Goal: Information Seeking & Learning: Learn about a topic

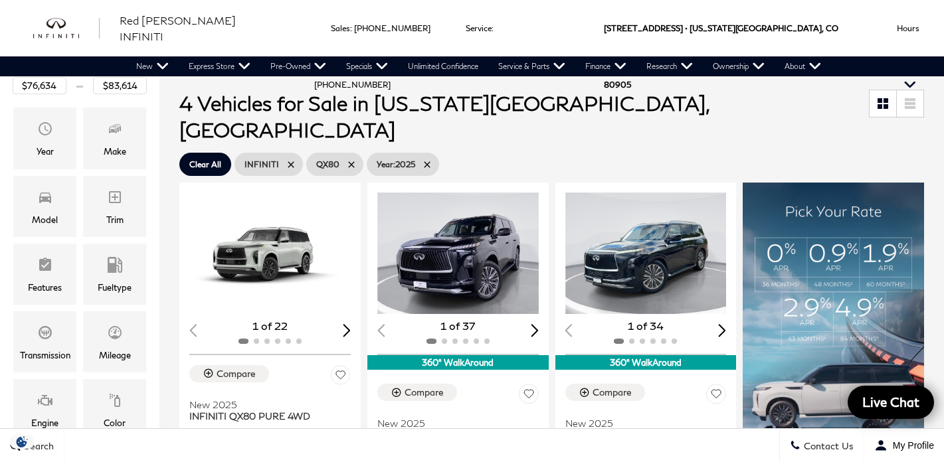
scroll to position [177, 0]
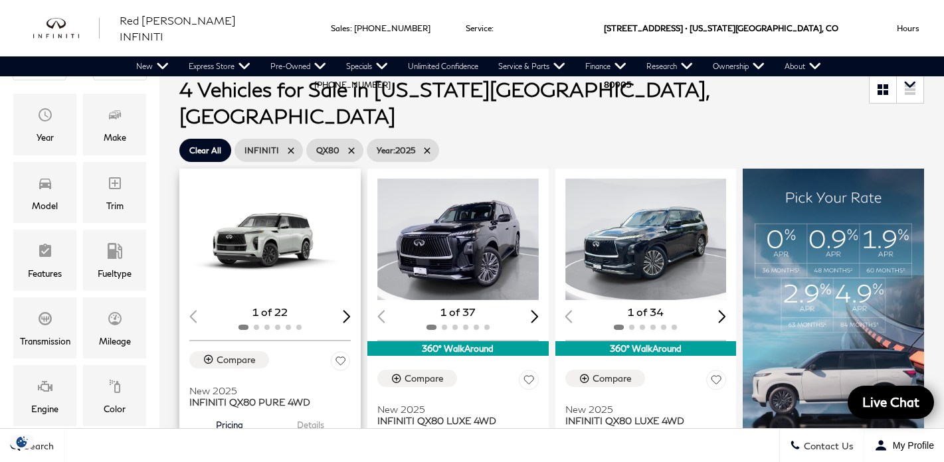
click at [344, 310] on div "Next slide" at bounding box center [347, 316] width 8 height 13
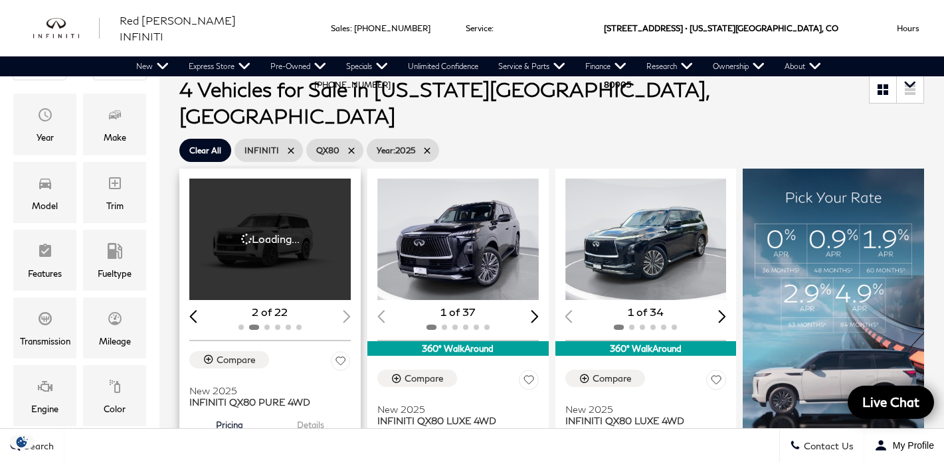
click at [344, 305] on div "2 of 22" at bounding box center [269, 312] width 161 height 15
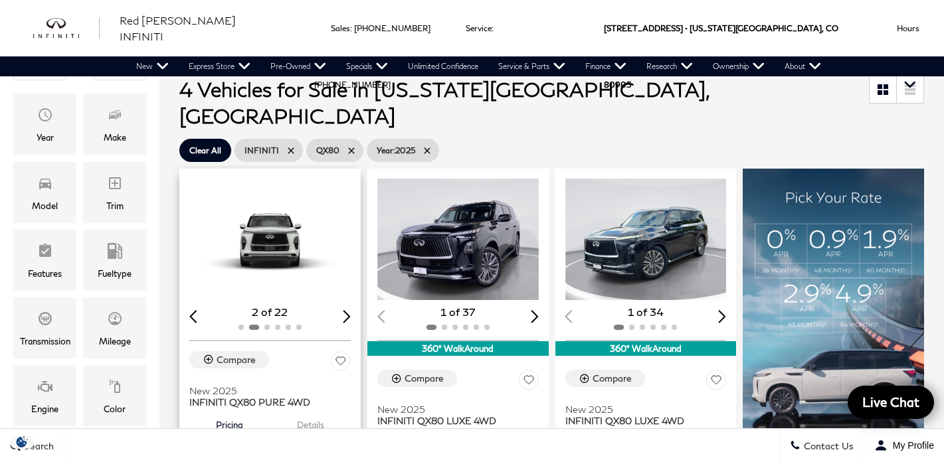
click at [344, 310] on div "Next slide" at bounding box center [347, 316] width 8 height 13
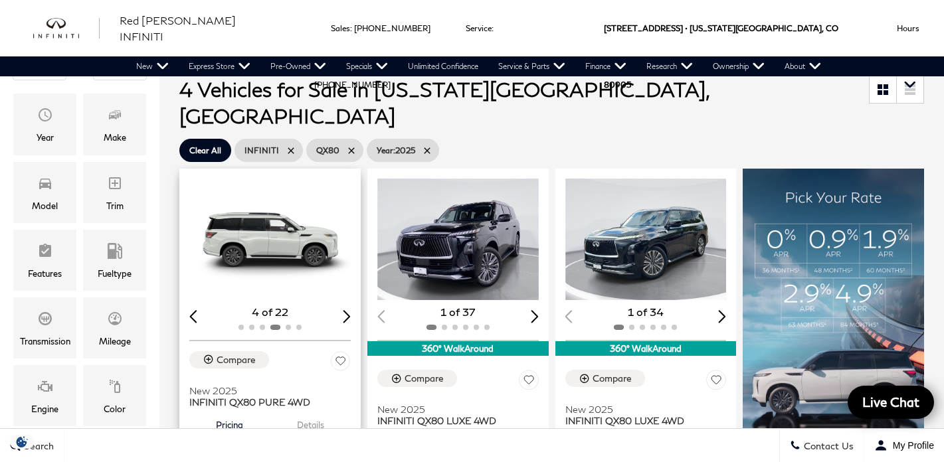
click at [344, 310] on div "Next slide" at bounding box center [347, 316] width 8 height 13
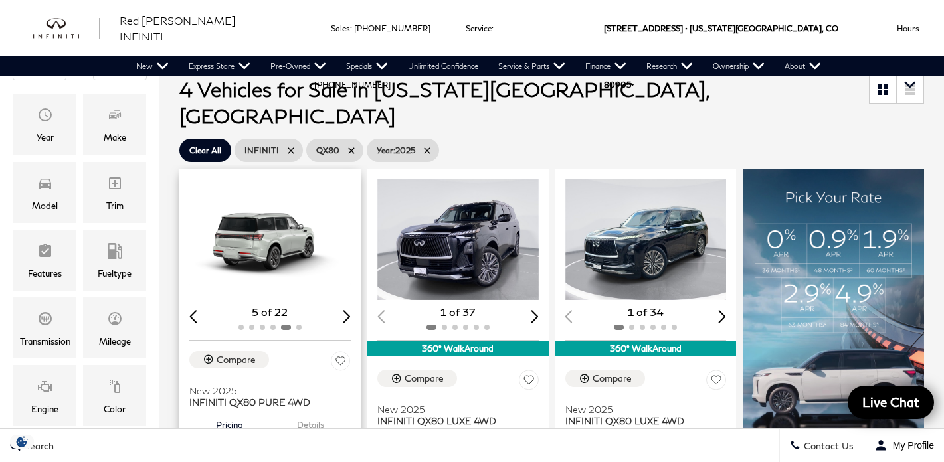
click at [344, 310] on div "Next slide" at bounding box center [347, 316] width 8 height 13
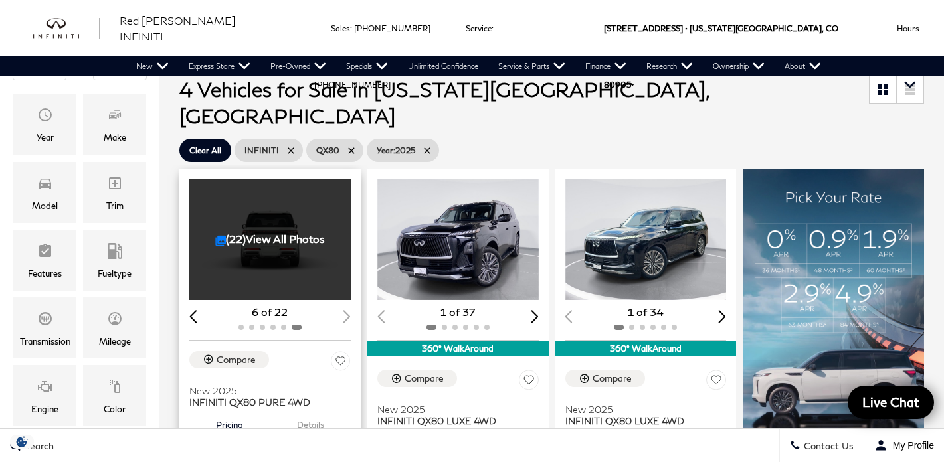
click at [344, 305] on div "6 of 22" at bounding box center [269, 312] width 161 height 15
click at [238, 232] on link "(22) View All Photos" at bounding box center [270, 238] width 110 height 13
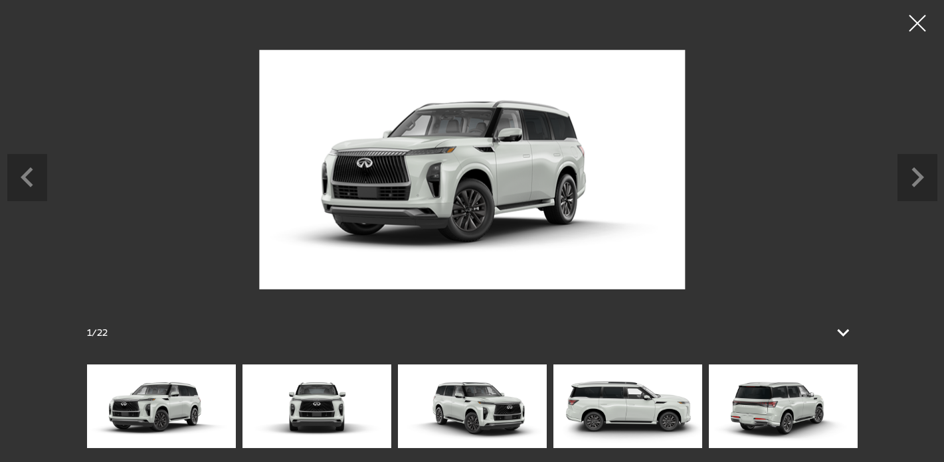
scroll to position [345, 0]
click at [837, 335] on icon at bounding box center [843, 333] width 32 height 32
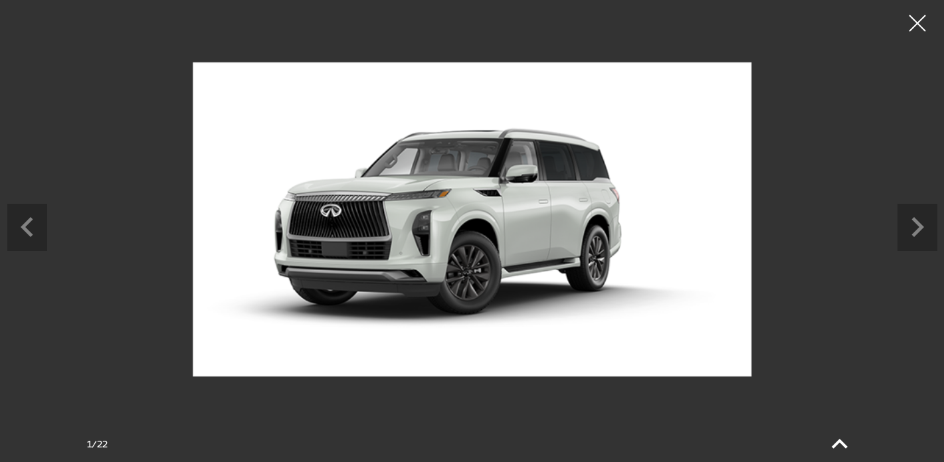
click at [838, 436] on icon at bounding box center [839, 444] width 32 height 32
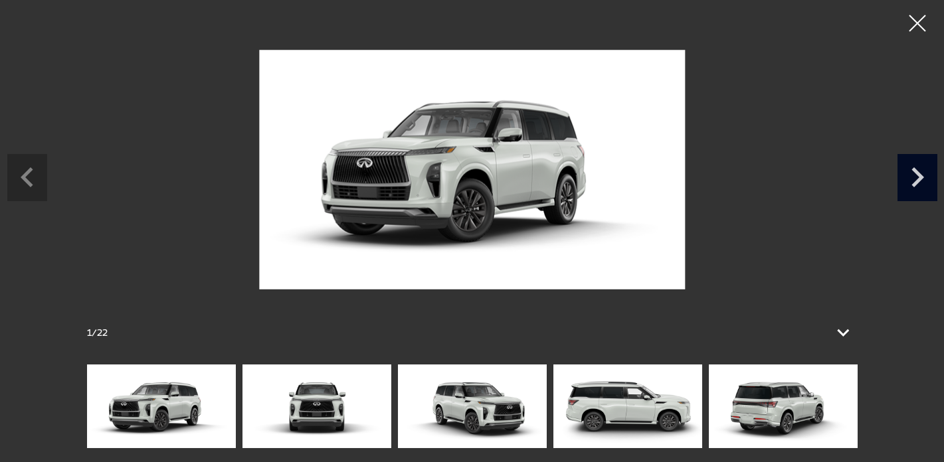
click at [918, 191] on icon "Next slide" at bounding box center [917, 175] width 40 height 43
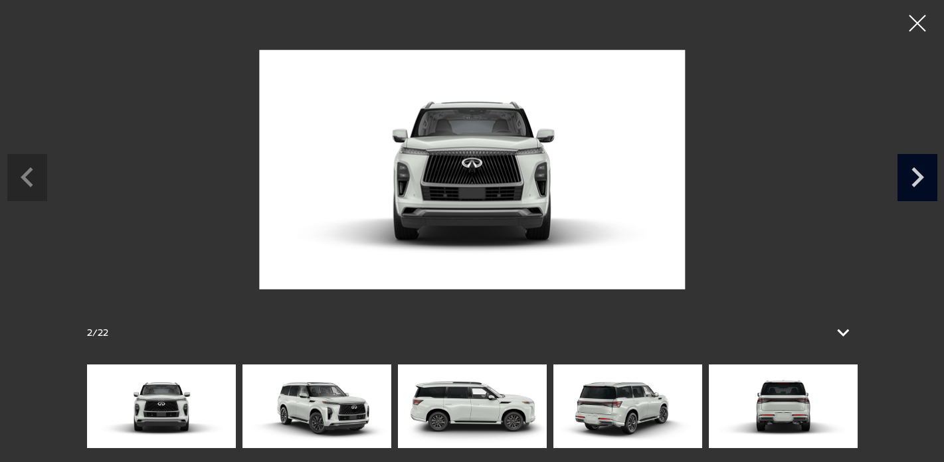
click at [918, 191] on icon "Next slide" at bounding box center [917, 175] width 40 height 43
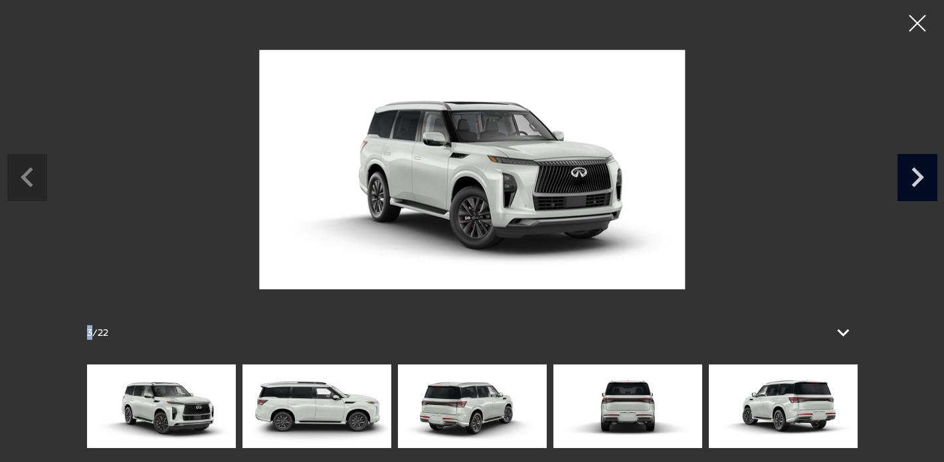
click at [918, 191] on icon "Next slide" at bounding box center [917, 175] width 40 height 43
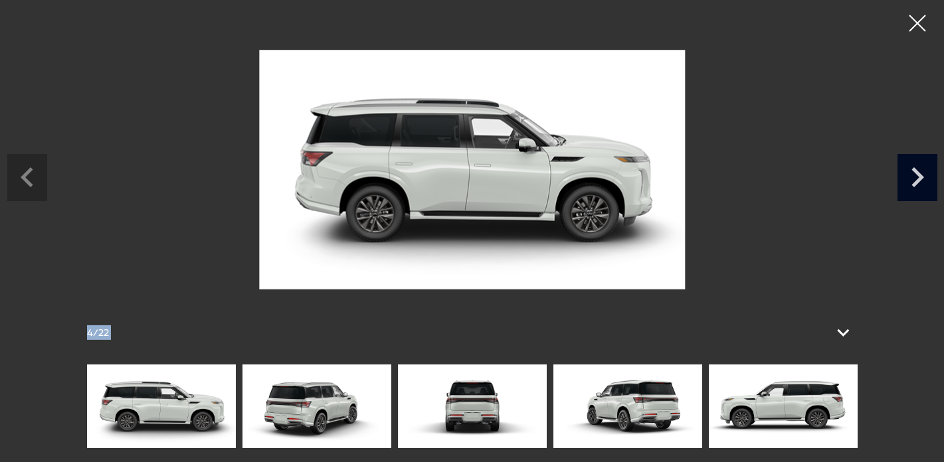
click at [918, 191] on icon "Next slide" at bounding box center [917, 175] width 40 height 43
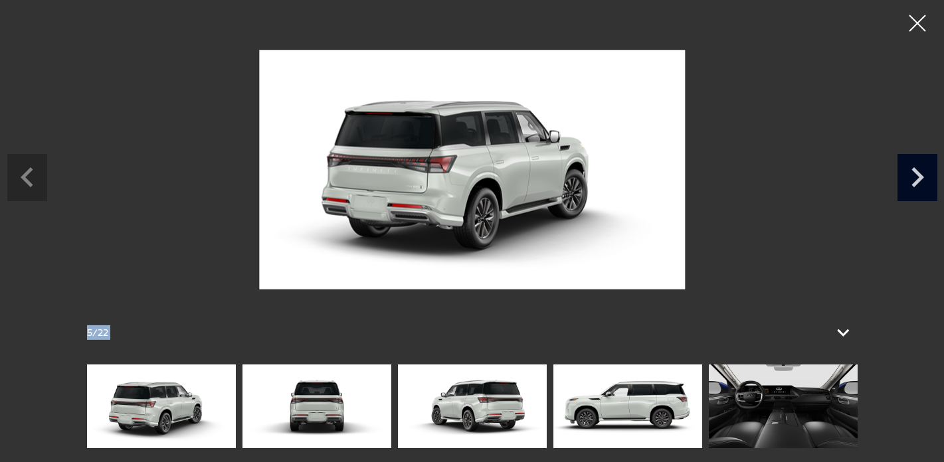
click at [918, 191] on icon "Next slide" at bounding box center [917, 175] width 40 height 43
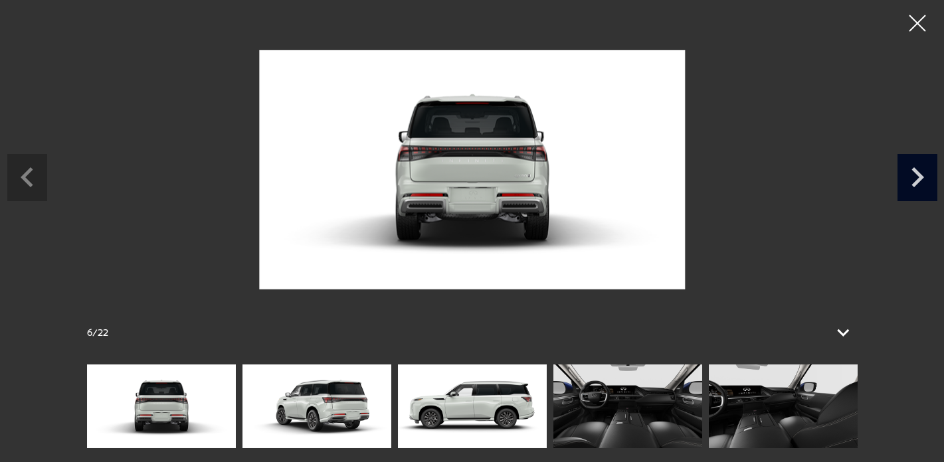
click at [918, 191] on icon "Next slide" at bounding box center [917, 175] width 40 height 43
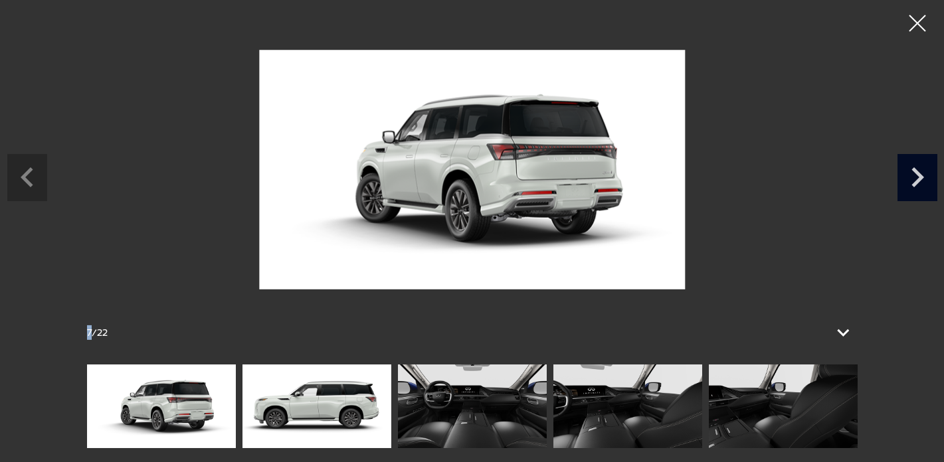
click at [918, 191] on icon "Next slide" at bounding box center [917, 175] width 40 height 43
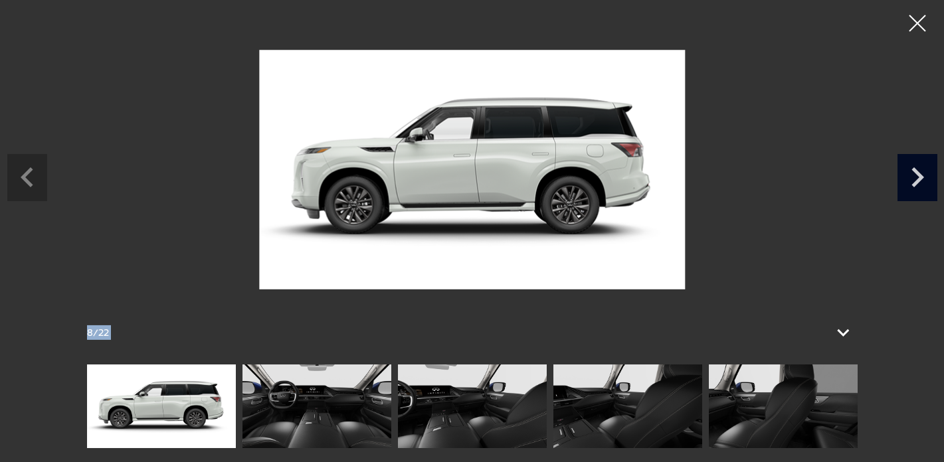
click at [918, 191] on icon "Next slide" at bounding box center [917, 175] width 40 height 43
